Goal: Transaction & Acquisition: Purchase product/service

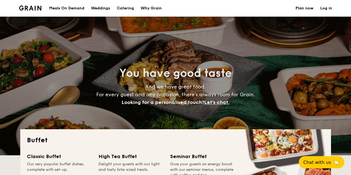
select select
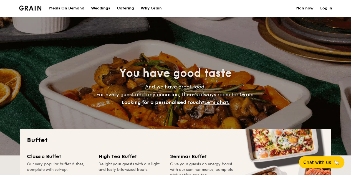
click at [60, 11] on div "Meals On Demand" at bounding box center [66, 8] width 35 height 17
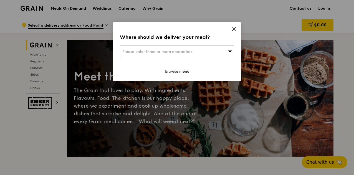
click at [171, 52] on span "Please enter three or more characters" at bounding box center [157, 51] width 70 height 5
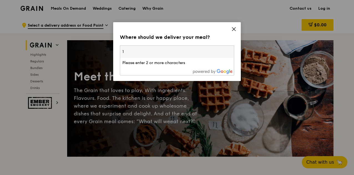
type input "1"
type input "h"
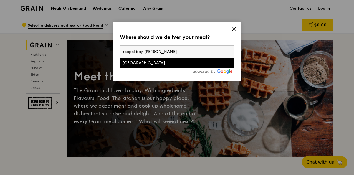
type input "keppel bay [PERSON_NAME]"
click at [163, 62] on div "[GEOGRAPHIC_DATA]" at bounding box center [163, 63] width 82 height 6
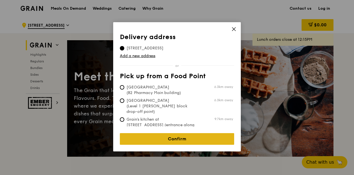
click at [165, 134] on link "Confirm" at bounding box center [177, 139] width 114 height 12
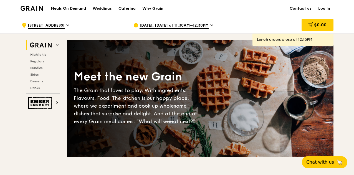
click at [203, 26] on span "[DATE], [DATE] at 11:30AM–12:30PM" at bounding box center [174, 26] width 69 height 6
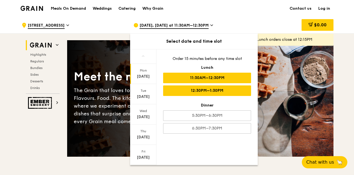
click at [202, 91] on div "12:30PM–1:30PM" at bounding box center [207, 91] width 88 height 11
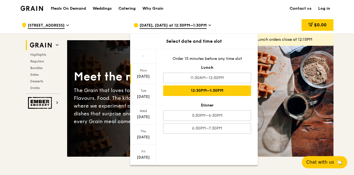
click at [209, 25] on div "Sep 15, Today at 12:30PM–1:30PM" at bounding box center [185, 25] width 103 height 17
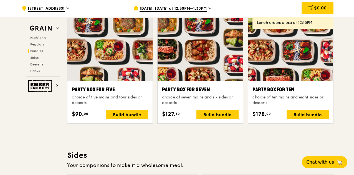
scroll to position [1111, 0]
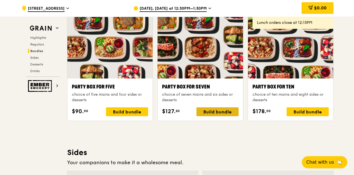
click at [209, 111] on div "Build bundle" at bounding box center [218, 111] width 42 height 9
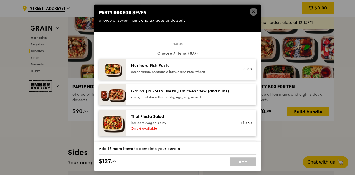
click at [251, 11] on span at bounding box center [254, 12] width 8 height 8
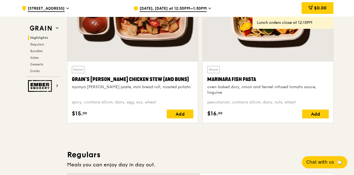
scroll to position [148, 0]
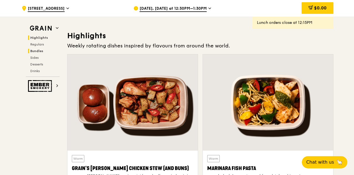
click at [35, 53] on h2 "Bundles" at bounding box center [44, 51] width 32 height 4
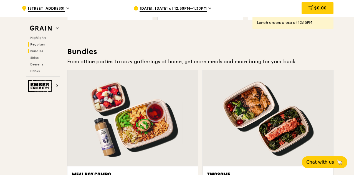
scroll to position [798, 0]
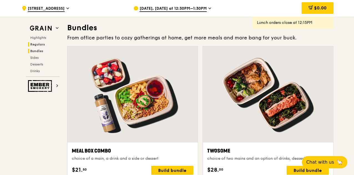
click at [37, 45] on span "Regulars" at bounding box center [37, 44] width 15 height 4
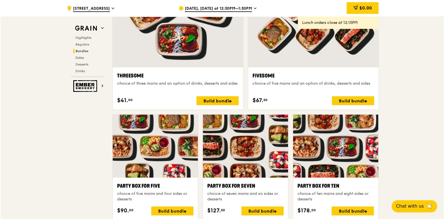
scroll to position [1105, 0]
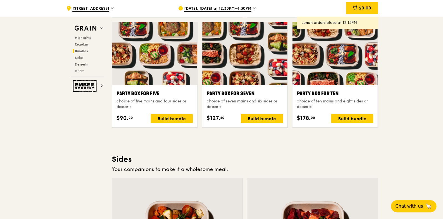
click at [180, 119] on div "Build bundle" at bounding box center [172, 118] width 42 height 9
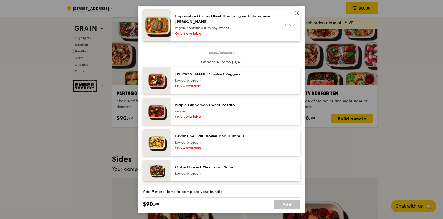
scroll to position [0, 0]
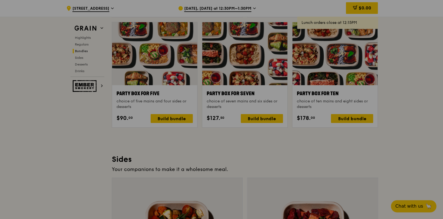
drag, startPoint x: 64, startPoint y: 142, endPoint x: 72, endPoint y: 136, distance: 10.5
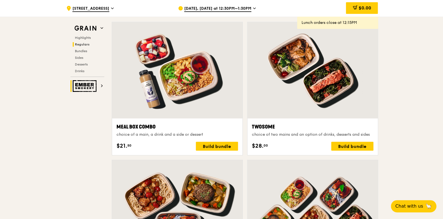
scroll to position [735, 0]
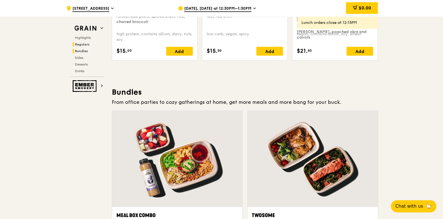
click at [85, 51] on span "Bundles" at bounding box center [81, 51] width 13 height 4
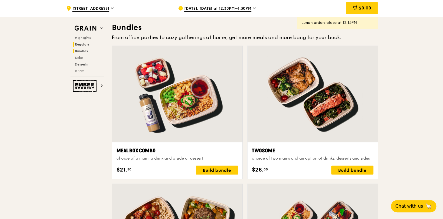
click at [82, 46] on span "Regulars" at bounding box center [82, 44] width 15 height 4
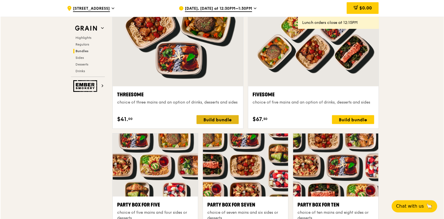
scroll to position [1086, 0]
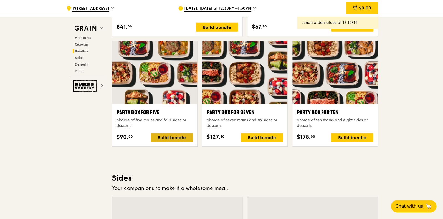
click at [175, 137] on div "Build bundle" at bounding box center [172, 137] width 42 height 9
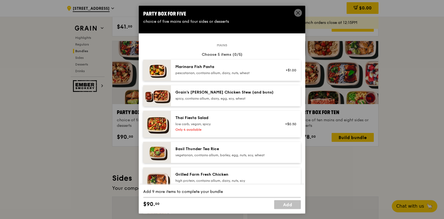
click at [232, 98] on div "spicy, contains allium, dairy, egg, soy, wheat" at bounding box center [226, 98] width 100 height 4
click at [228, 64] on div "Marinara Fish Pasta" at bounding box center [226, 67] width 100 height 6
click at [204, 154] on div "vegetarian, contains allium, barley, egg, nuts, soy, wheat" at bounding box center [226, 155] width 100 height 4
click at [210, 174] on div "Grilled Farm Fresh Chicken" at bounding box center [226, 175] width 100 height 6
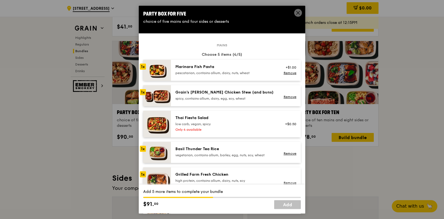
scroll to position [92, 0]
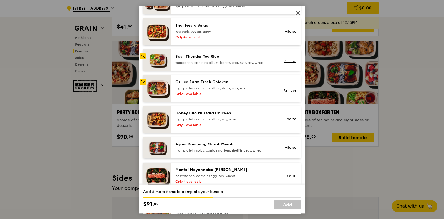
click at [225, 116] on div "Honey Duo Mustard Chicken high protein, contains allium, soy, wheat" at bounding box center [226, 116] width 100 height 11
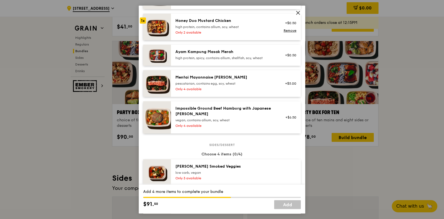
scroll to position [277, 0]
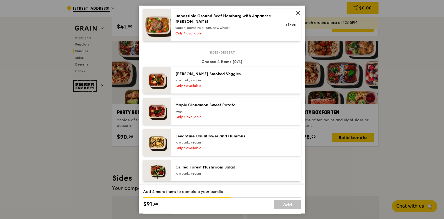
click at [228, 89] on div "Rosemary Smoked Veggies low carb, vegan Only 3 available" at bounding box center [236, 80] width 130 height 27
click at [226, 111] on div "vegan" at bounding box center [226, 111] width 100 height 4
click at [223, 141] on div "low carb, vegan" at bounding box center [226, 142] width 100 height 4
drag, startPoint x: 214, startPoint y: 170, endPoint x: 223, endPoint y: 142, distance: 29.4
click at [214, 169] on div "Grilled Forest Mushroom Salad low carb, vegan" at bounding box center [226, 170] width 100 height 11
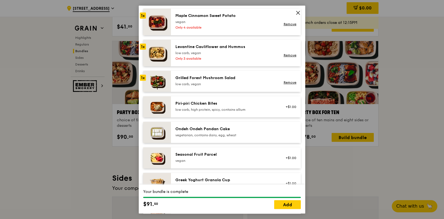
scroll to position [370, 0]
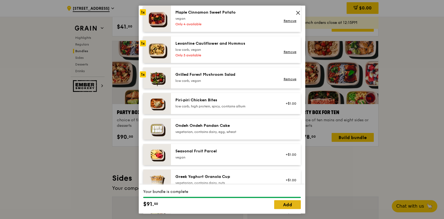
click at [285, 175] on link "Add" at bounding box center [287, 204] width 27 height 9
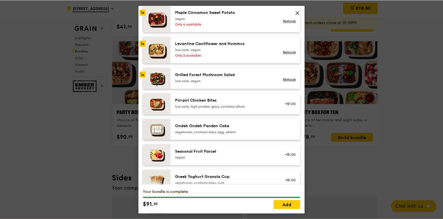
scroll to position [1086, 0]
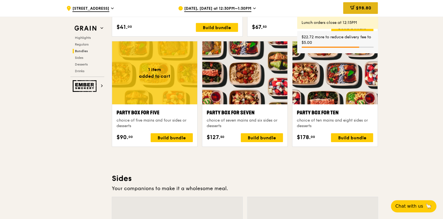
click at [355, 7] on span "$98.80" at bounding box center [363, 7] width 15 height 5
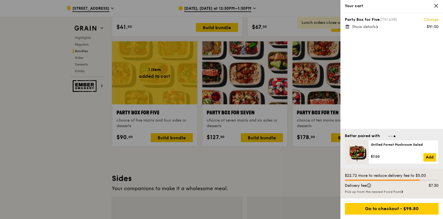
click at [355, 8] on icon at bounding box center [436, 5] width 5 height 5
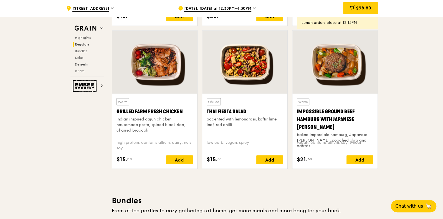
scroll to position [648, 0]
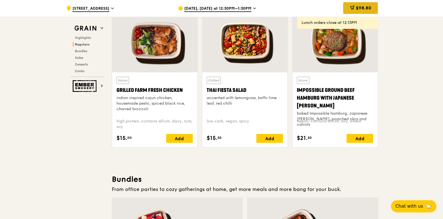
click at [355, 6] on span "$98.80" at bounding box center [363, 7] width 15 height 5
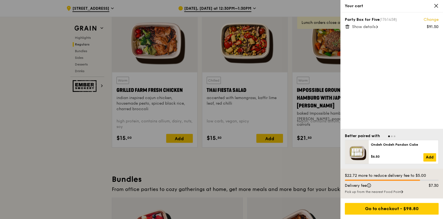
click at [355, 26] on span "Show details" at bounding box center [364, 26] width 24 height 5
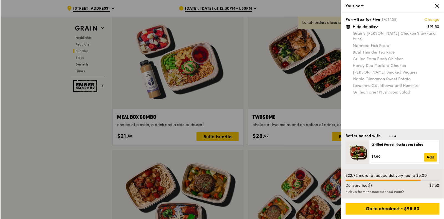
scroll to position [833, 0]
click at [355, 19] on link "Change" at bounding box center [431, 20] width 15 height 6
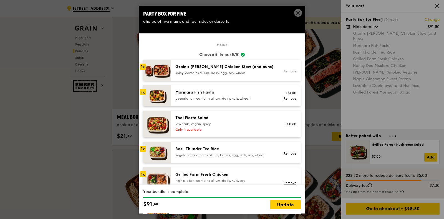
click at [289, 71] on link "Remove" at bounding box center [290, 71] width 13 height 4
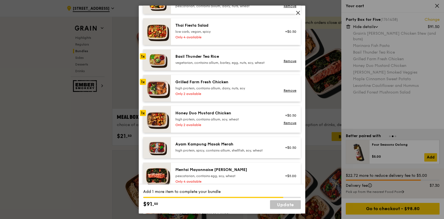
scroll to position [0, 0]
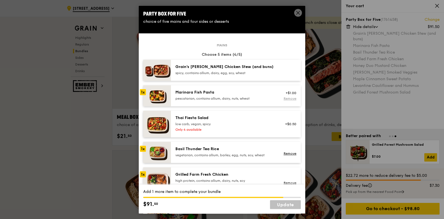
click at [289, 100] on link "Remove" at bounding box center [290, 99] width 13 height 4
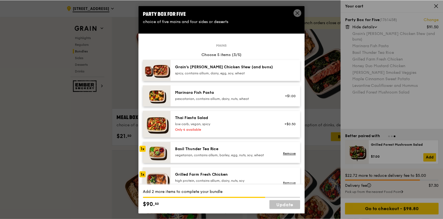
scroll to position [92, 0]
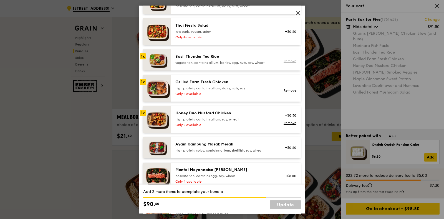
click at [285, 62] on link "Remove" at bounding box center [290, 61] width 13 height 4
click at [286, 90] on link "Remove" at bounding box center [290, 91] width 13 height 4
click at [210, 117] on div "high protein, contains allium, soy, wheat" at bounding box center [226, 119] width 100 height 4
click at [289, 113] on div "+$0.50" at bounding box center [289, 115] width 15 height 4
click at [241, 119] on div "high protein, contains allium, soy, wheat" at bounding box center [226, 119] width 100 height 4
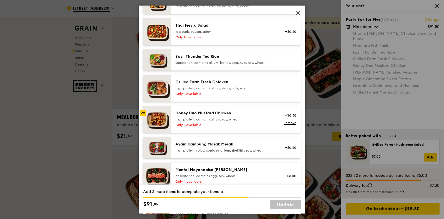
click at [192, 127] on div "Only 2 available" at bounding box center [226, 125] width 100 height 4
click at [191, 124] on div "Only 2 available" at bounding box center [226, 125] width 100 height 4
click at [143, 113] on div "2x" at bounding box center [143, 113] width 6 height 6
click at [298, 9] on span at bounding box center [298, 13] width 8 height 8
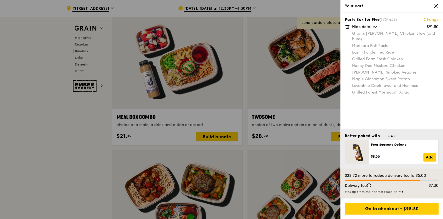
click at [348, 26] on icon at bounding box center [348, 26] width 0 height 1
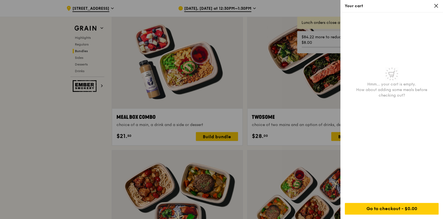
scroll to position [926, 0]
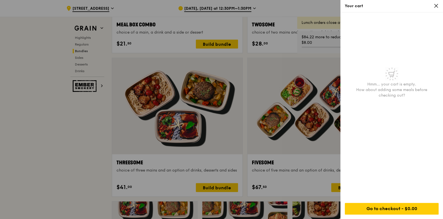
click at [92, 151] on div at bounding box center [221, 109] width 443 height 219
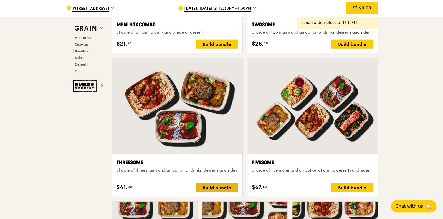
click at [222, 175] on div "Build bundle" at bounding box center [217, 187] width 42 height 9
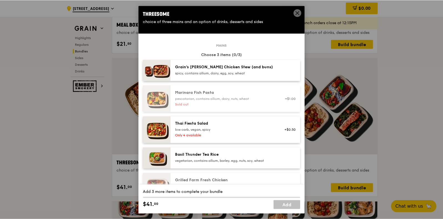
scroll to position [92, 0]
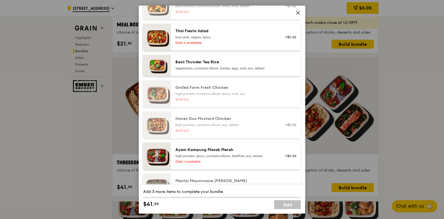
click at [242, 130] on div "Sold out" at bounding box center [226, 130] width 100 height 4
click at [298, 14] on icon at bounding box center [298, 12] width 5 height 5
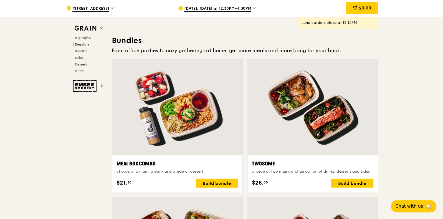
scroll to position [740, 0]
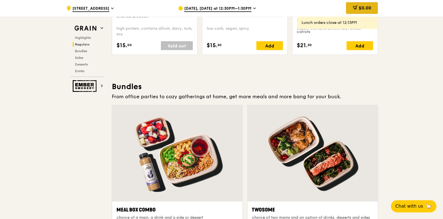
click at [355, 7] on span "$0.00" at bounding box center [365, 7] width 12 height 5
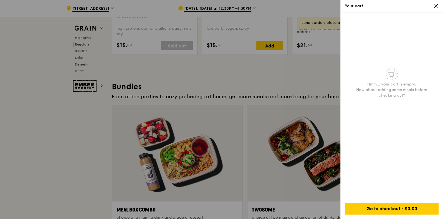
click at [89, 137] on div at bounding box center [221, 109] width 443 height 219
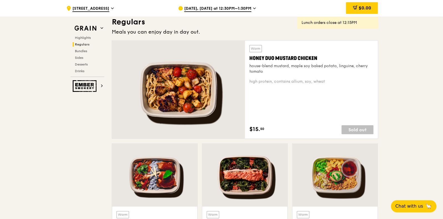
scroll to position [370, 0]
click at [271, 127] on div "$15. 50 Sold out" at bounding box center [312, 130] width 124 height 9
click at [134, 97] on div at bounding box center [178, 90] width 133 height 98
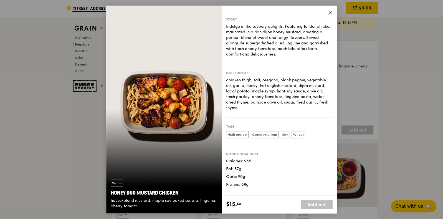
click at [328, 11] on icon at bounding box center [330, 12] width 5 height 5
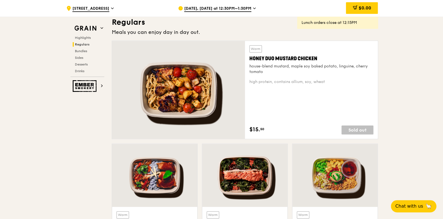
click at [216, 92] on div at bounding box center [178, 90] width 133 height 98
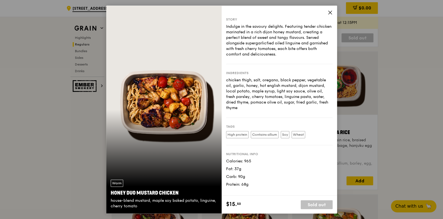
scroll to position [463, 0]
click at [331, 13] on icon at bounding box center [330, 12] width 5 height 5
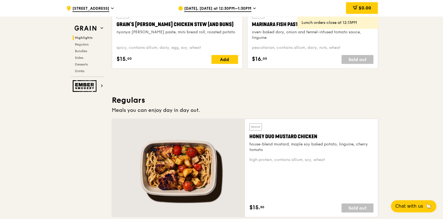
scroll to position [370, 0]
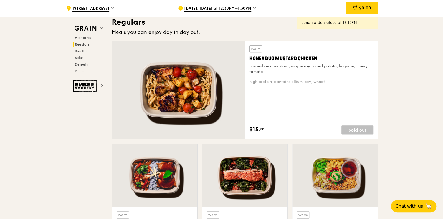
click at [355, 106] on div "Warm Honey Duo Mustard Chicken house-blend mustard, maple soy baked potato, lin…" at bounding box center [312, 89] width 124 height 89
drag, startPoint x: 318, startPoint y: 57, endPoint x: 244, endPoint y: 59, distance: 73.6
click at [244, 59] on div "Warm Honey Duo Mustard Chicken house-blend mustard, maple soy baked potato, lin…" at bounding box center [245, 90] width 267 height 99
copy div "Warm Honey Duo Mustard Chicken"
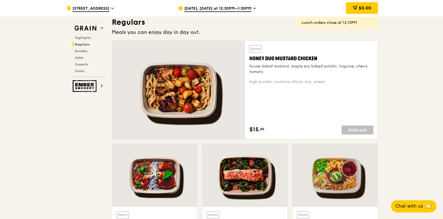
click at [76, 44] on span "Regulars" at bounding box center [82, 44] width 15 height 4
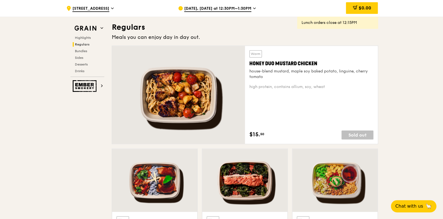
scroll to position [458, 0]
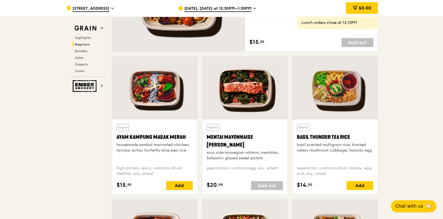
drag, startPoint x: 228, startPoint y: 144, endPoint x: 208, endPoint y: 137, distance: 20.6
click at [208, 137] on div "Mentai Mayonnaise Aburi Salmon" at bounding box center [245, 141] width 76 height 16
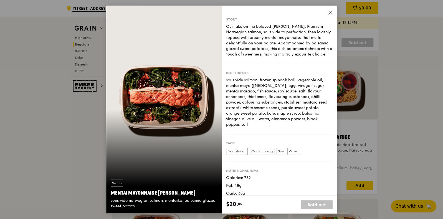
copy div "Mentai Mayonnaise Aburi Salmon"
click at [329, 13] on icon at bounding box center [330, 12] width 3 height 3
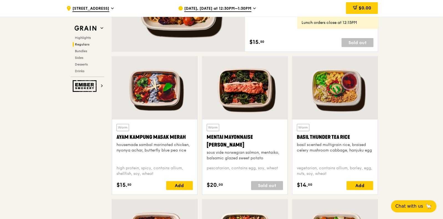
drag, startPoint x: 207, startPoint y: 136, endPoint x: 225, endPoint y: 146, distance: 21.4
click at [225, 146] on div "Mentai Mayonnaise Aburi Salmon" at bounding box center [245, 141] width 76 height 16
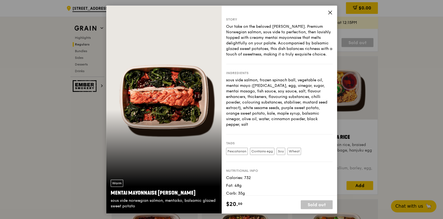
click at [329, 13] on icon at bounding box center [330, 12] width 5 height 5
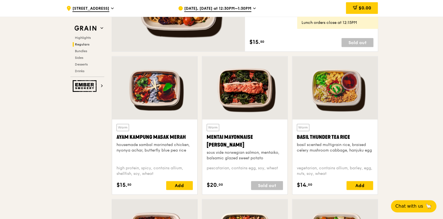
click at [254, 132] on div "Warm Mentai Mayonnaise Aburi Salmon sous vide norwegian salmon, mentaiko, balsa…" at bounding box center [245, 142] width 76 height 37
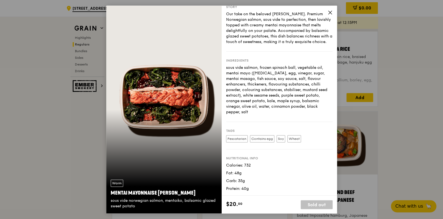
scroll to position [550, 0]
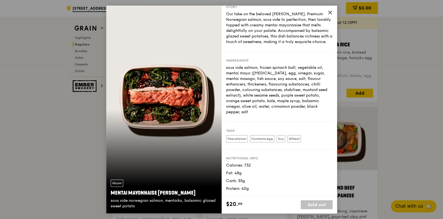
drag, startPoint x: 173, startPoint y: 193, endPoint x: 111, endPoint y: 194, distance: 62.0
click at [111, 175] on div "Mentai Mayonnaise Aburi Salmon" at bounding box center [164, 193] width 107 height 8
copy div "Mentai Mayonnaise Aburi Salmon"
click at [330, 13] on icon at bounding box center [330, 12] width 3 height 3
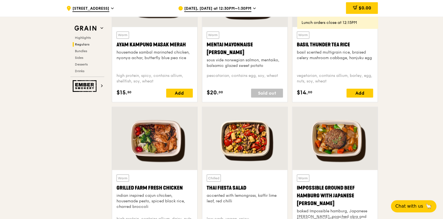
scroll to position [643, 0]
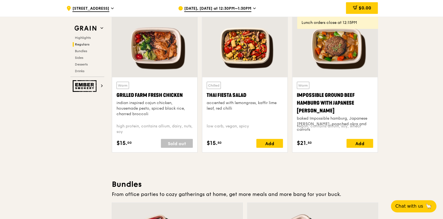
drag, startPoint x: 186, startPoint y: 93, endPoint x: 116, endPoint y: 94, distance: 69.4
click at [117, 94] on div "Grilled Farm Fresh Chicken" at bounding box center [155, 95] width 76 height 8
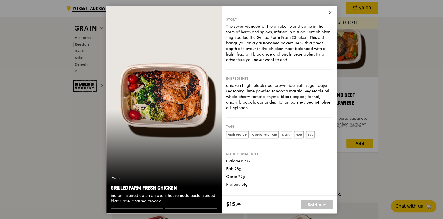
copy div "Grilled Farm Fresh Chicken"
click at [329, 12] on icon at bounding box center [330, 12] width 5 height 5
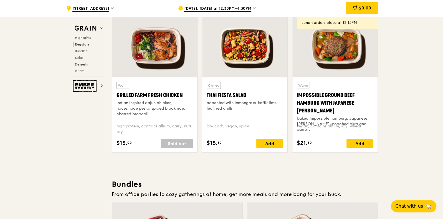
drag, startPoint x: 183, startPoint y: 95, endPoint x: 115, endPoint y: 94, distance: 67.8
click at [115, 94] on div "Warm Grilled Farm Fresh Chicken indian inspired cajun chicken, housemade pesto,…" at bounding box center [154, 114] width 85 height 75
copy div "Grilled Farm Fresh Chicken"
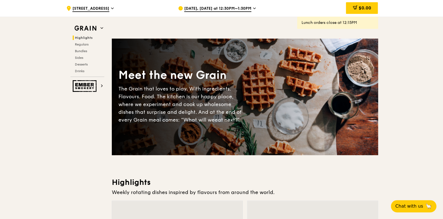
scroll to position [0, 0]
